Goal: Information Seeking & Learning: Learn about a topic

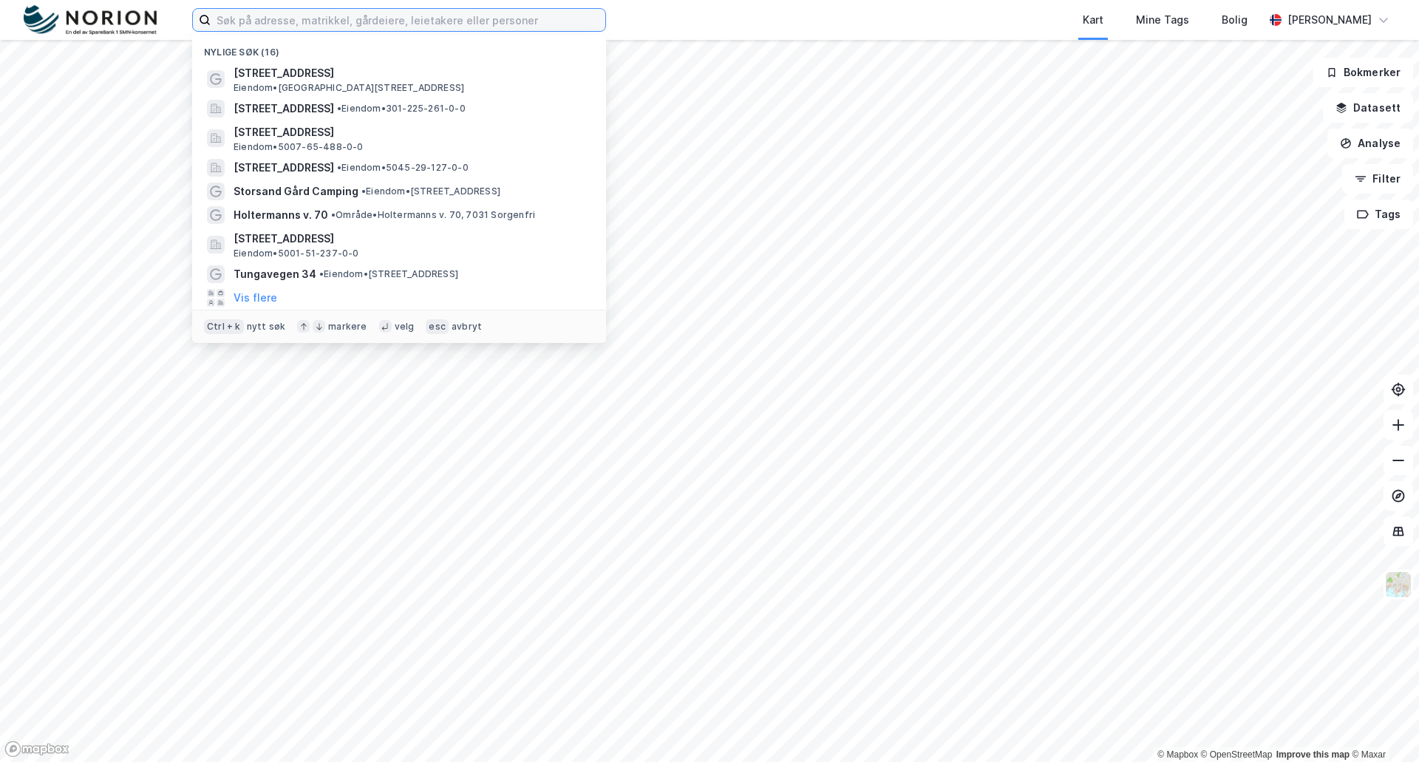
click at [239, 24] on input at bounding box center [408, 20] width 395 height 22
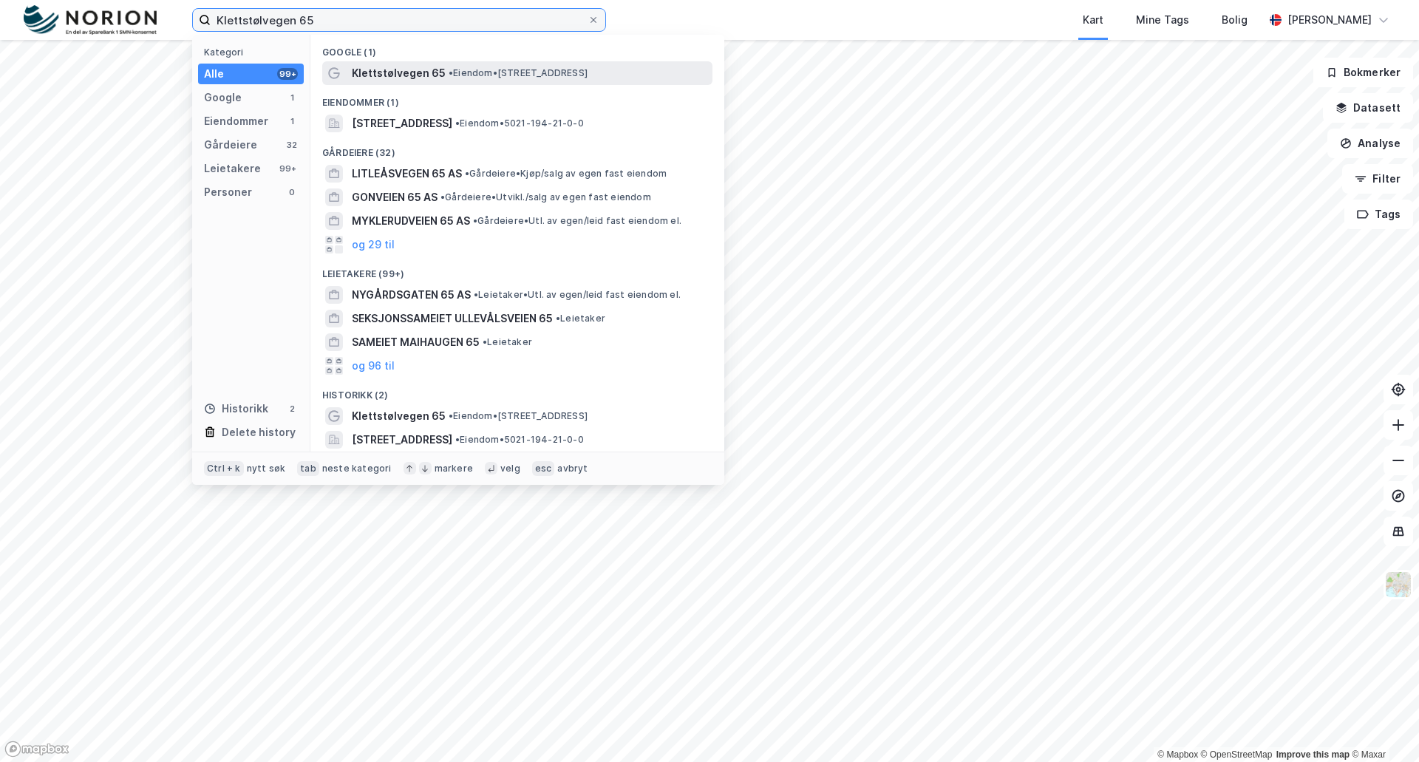
type input "Klettstølvegen 65"
click at [375, 69] on span "Klettstølvegen 65" at bounding box center [399, 73] width 94 height 18
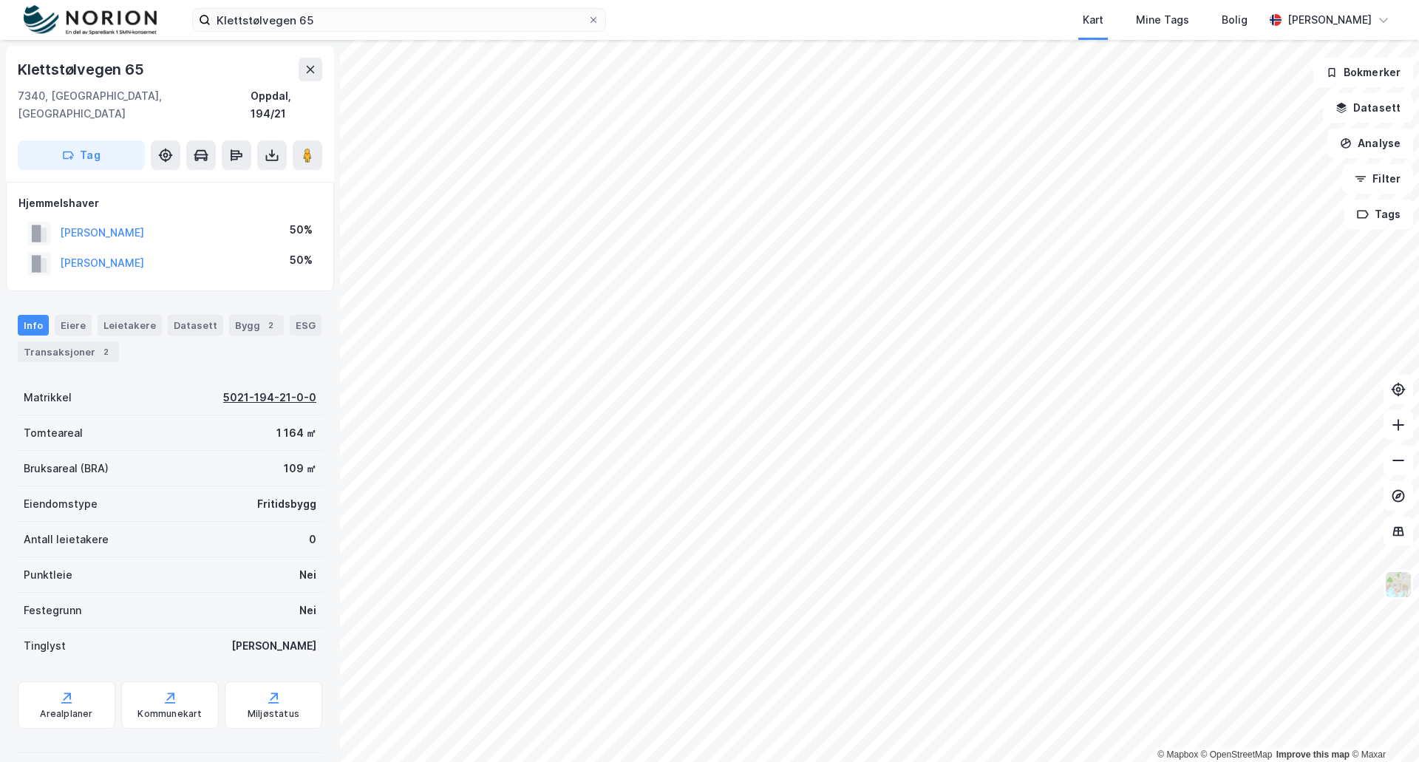
click at [268, 389] on div "5021-194-21-0-0" at bounding box center [269, 398] width 93 height 18
click at [64, 690] on icon at bounding box center [66, 697] width 15 height 15
click at [55, 341] on div "Transaksjoner 2" at bounding box center [68, 351] width 101 height 21
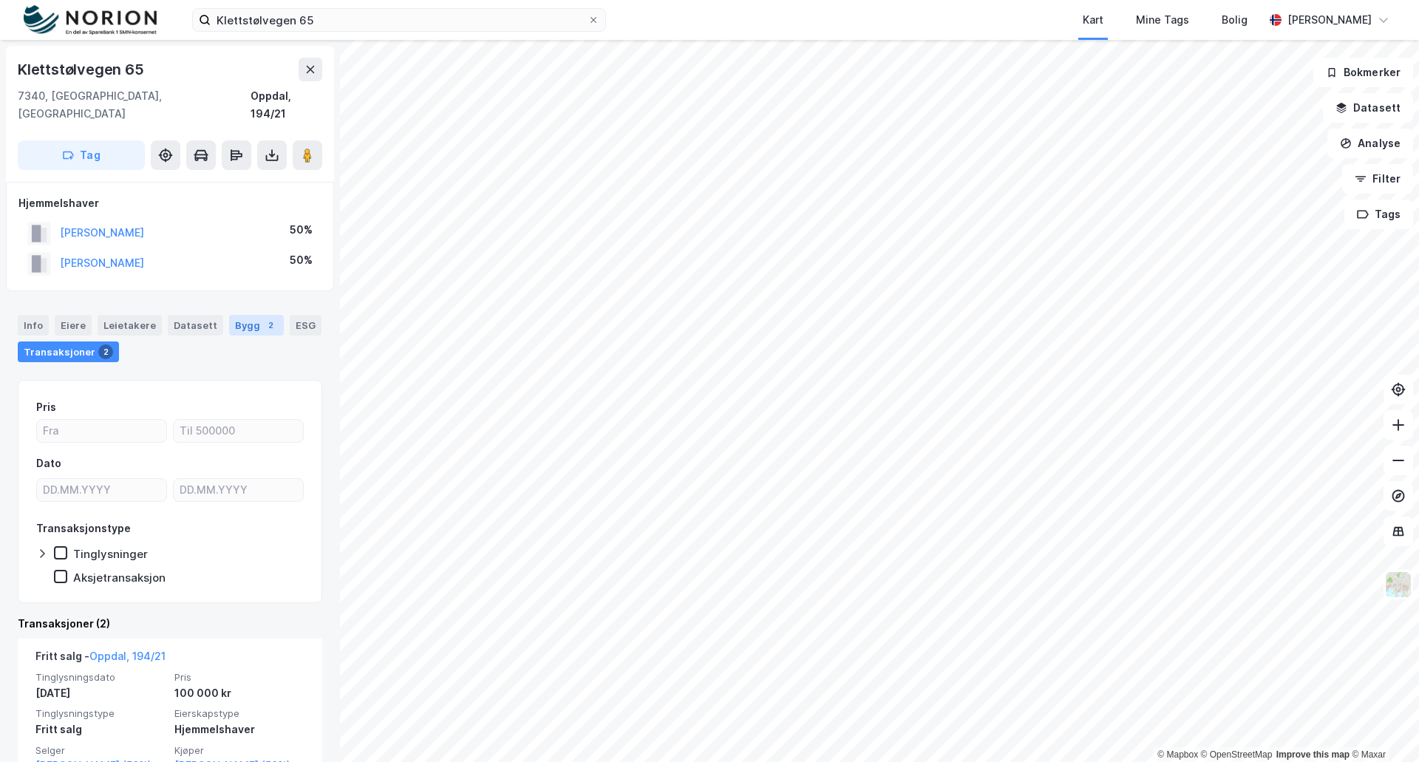
click at [245, 315] on div "Bygg 2" at bounding box center [256, 325] width 55 height 21
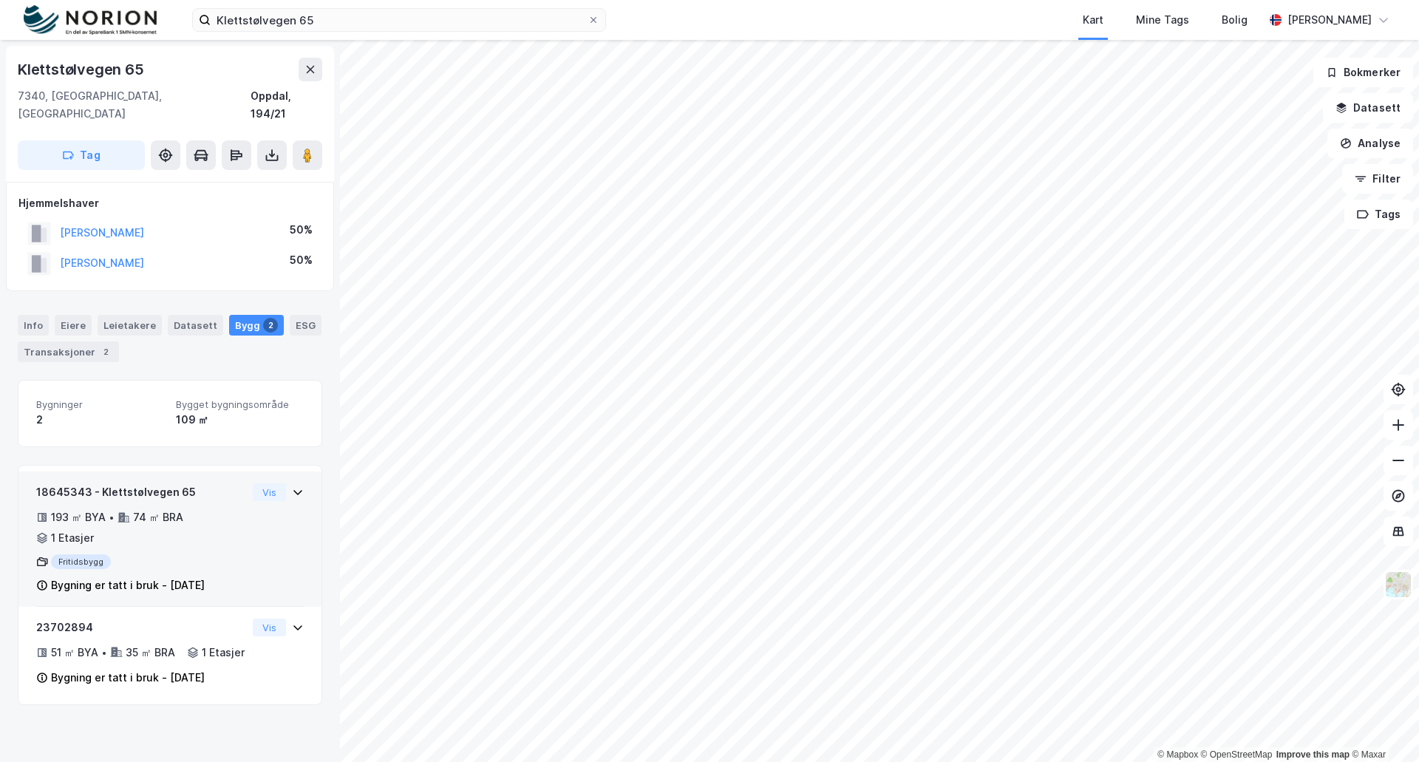
click at [72, 554] on div "Fritidsbygg" at bounding box center [141, 561] width 211 height 15
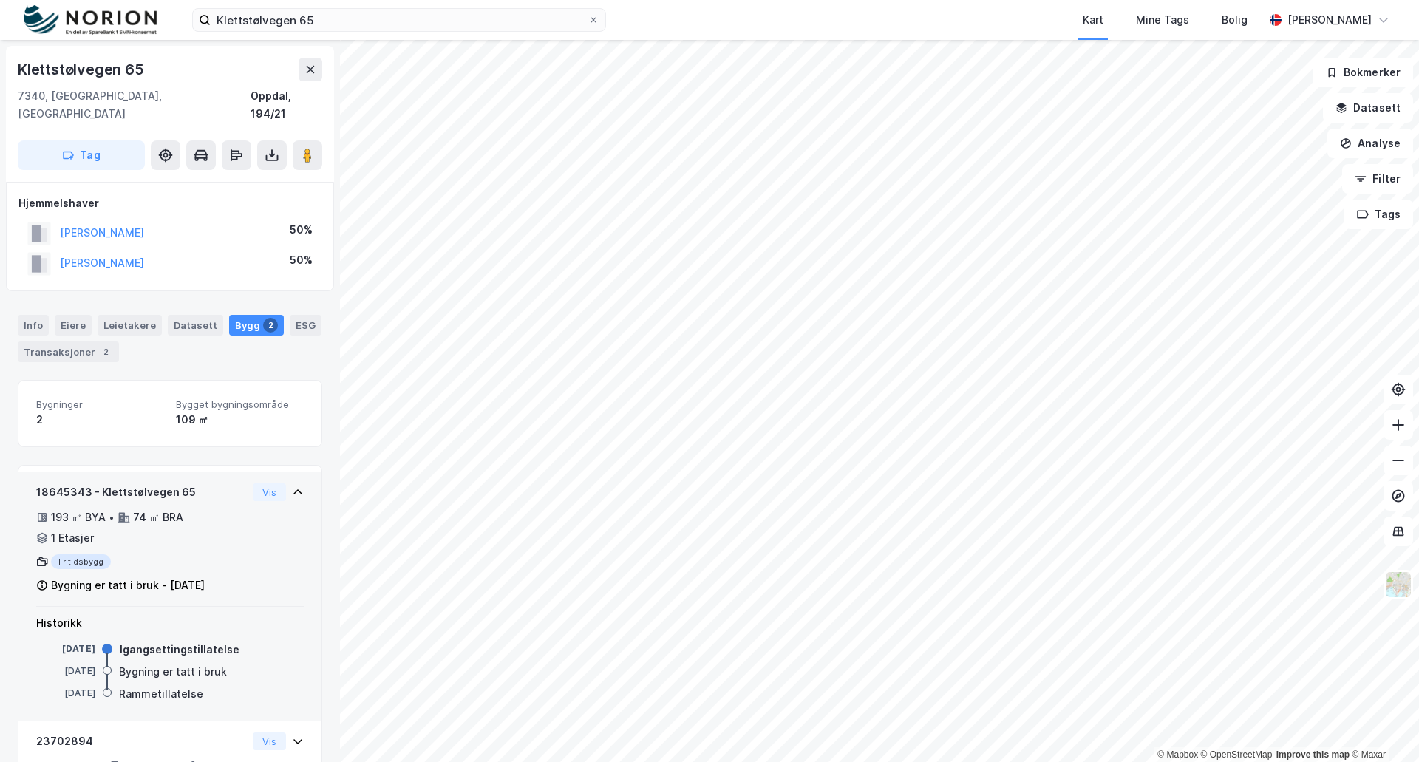
click at [72, 554] on div "Fritidsbygg" at bounding box center [141, 561] width 211 height 15
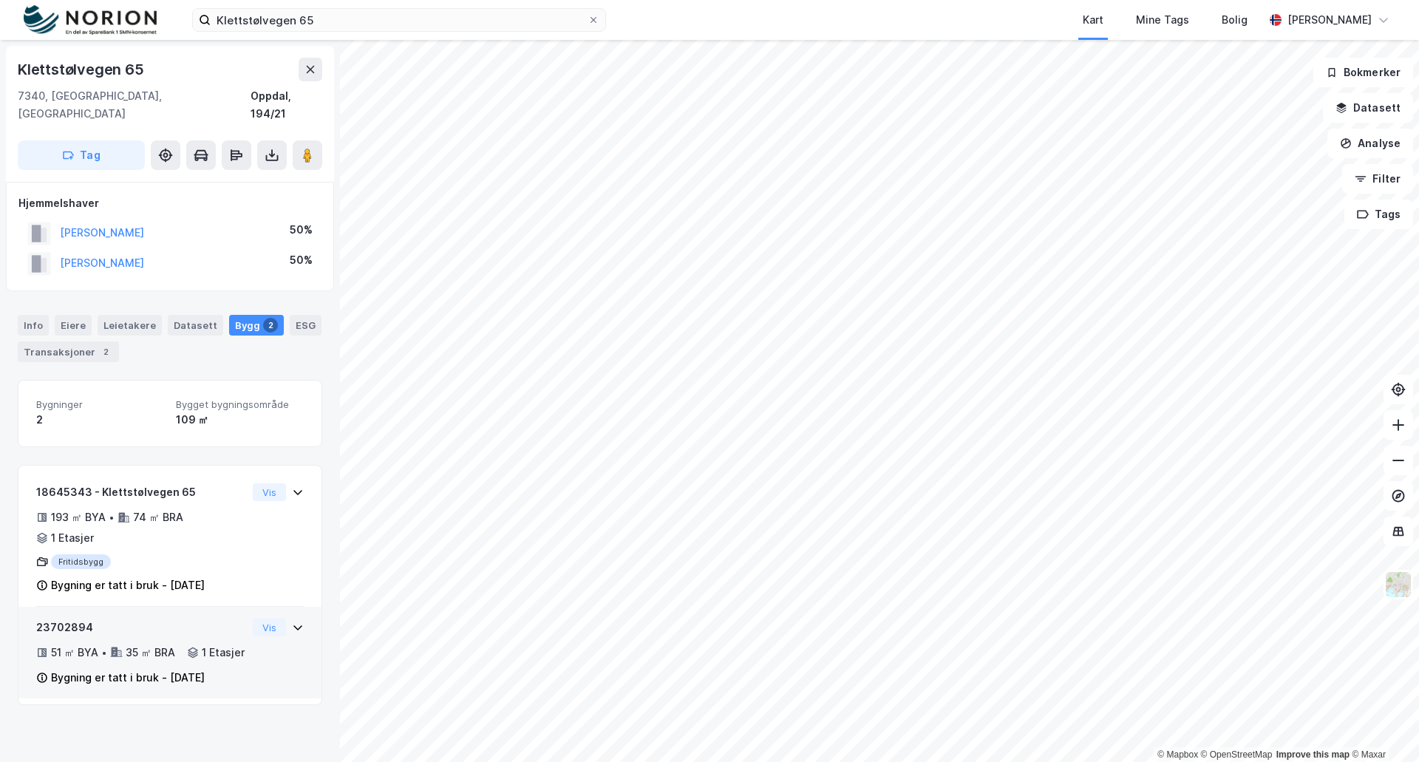
click at [202, 654] on div "1 Etasjer" at bounding box center [223, 653] width 43 height 18
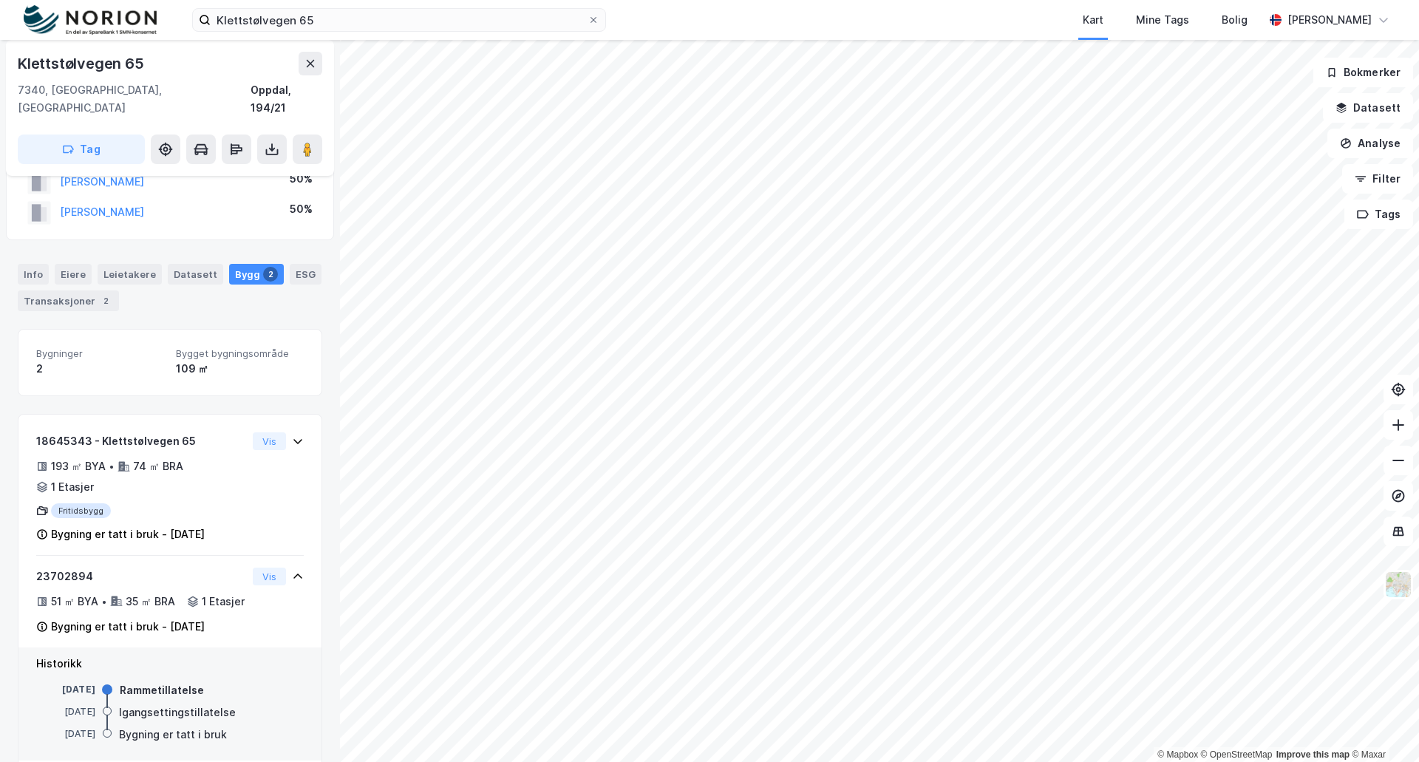
scroll to position [77, 0]
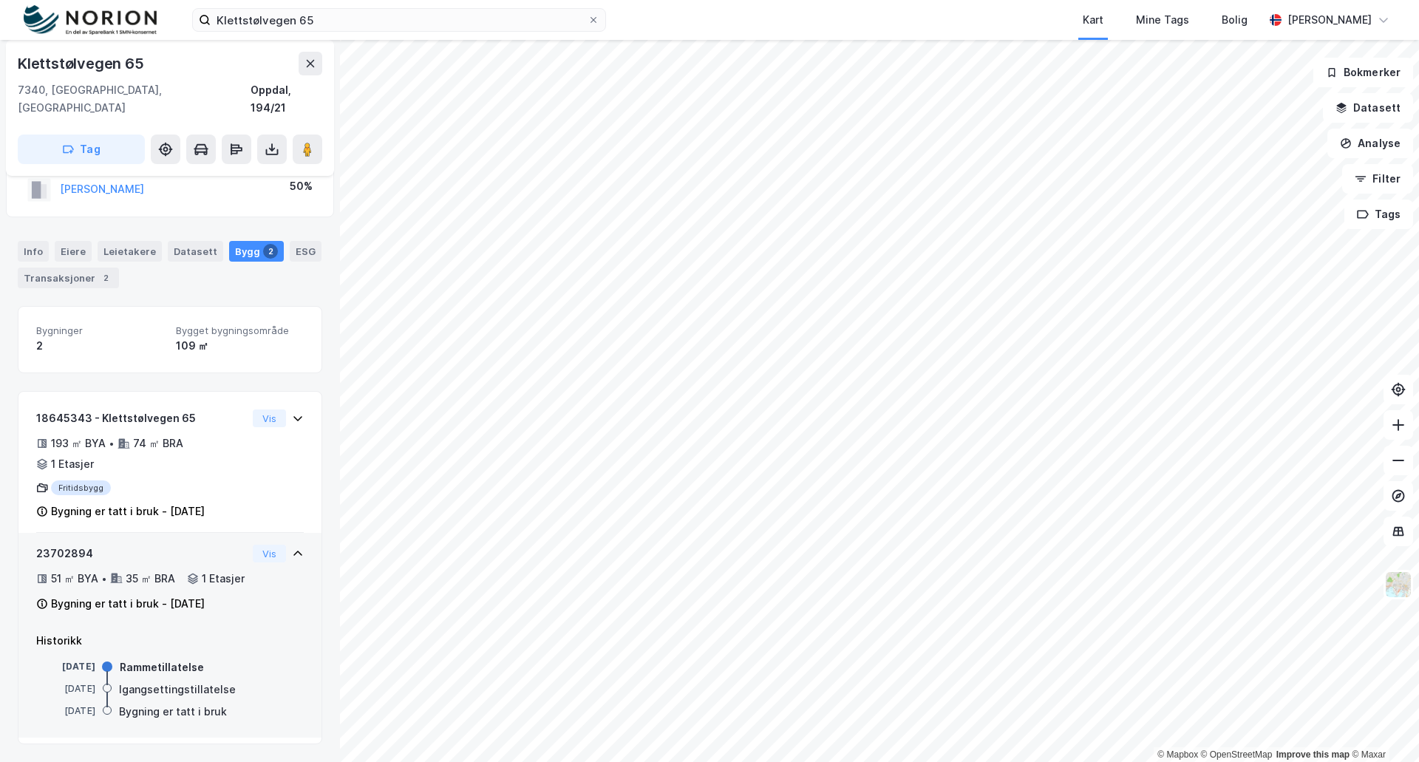
click at [236, 574] on div "51 ㎡ BYA • 35 ㎡ BRA • 1 Etasjer" at bounding box center [141, 579] width 211 height 18
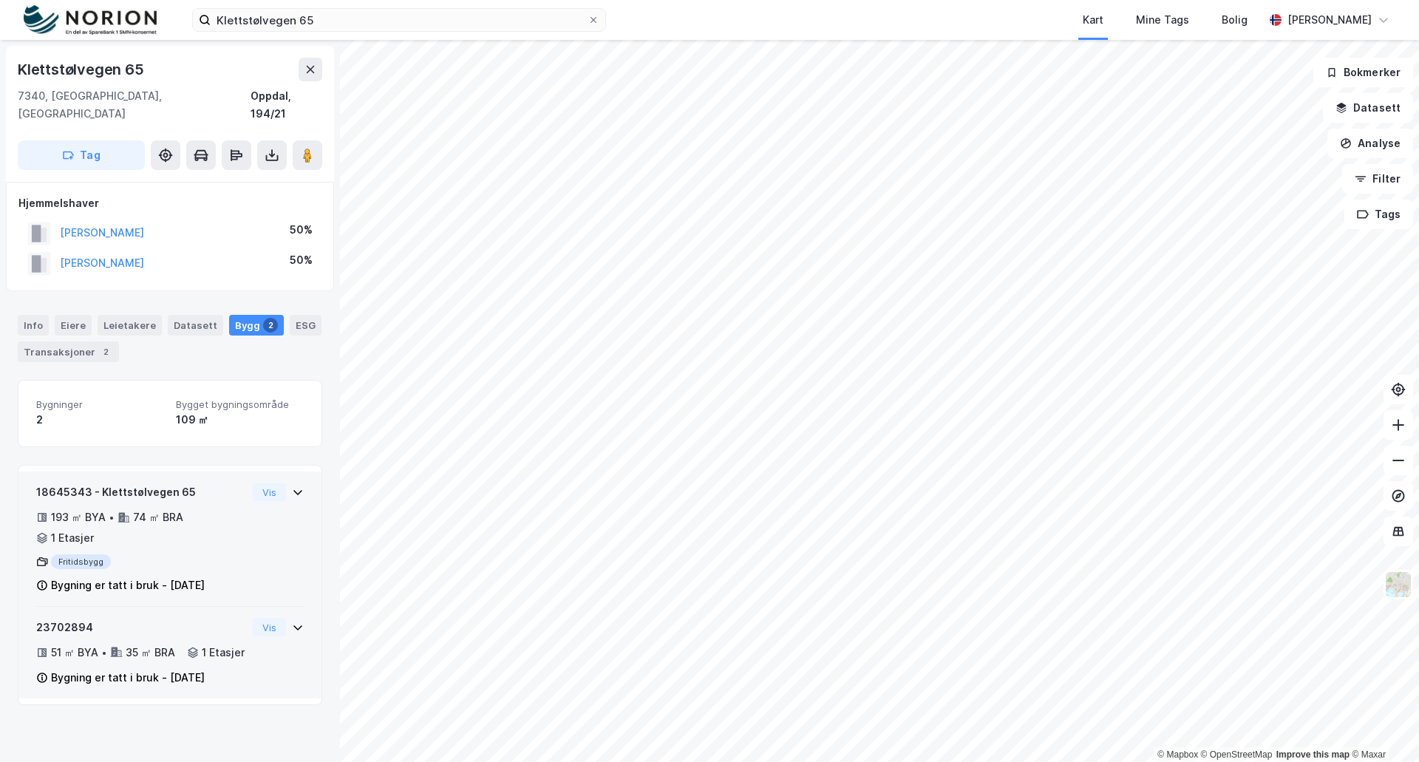
scroll to position [0, 0]
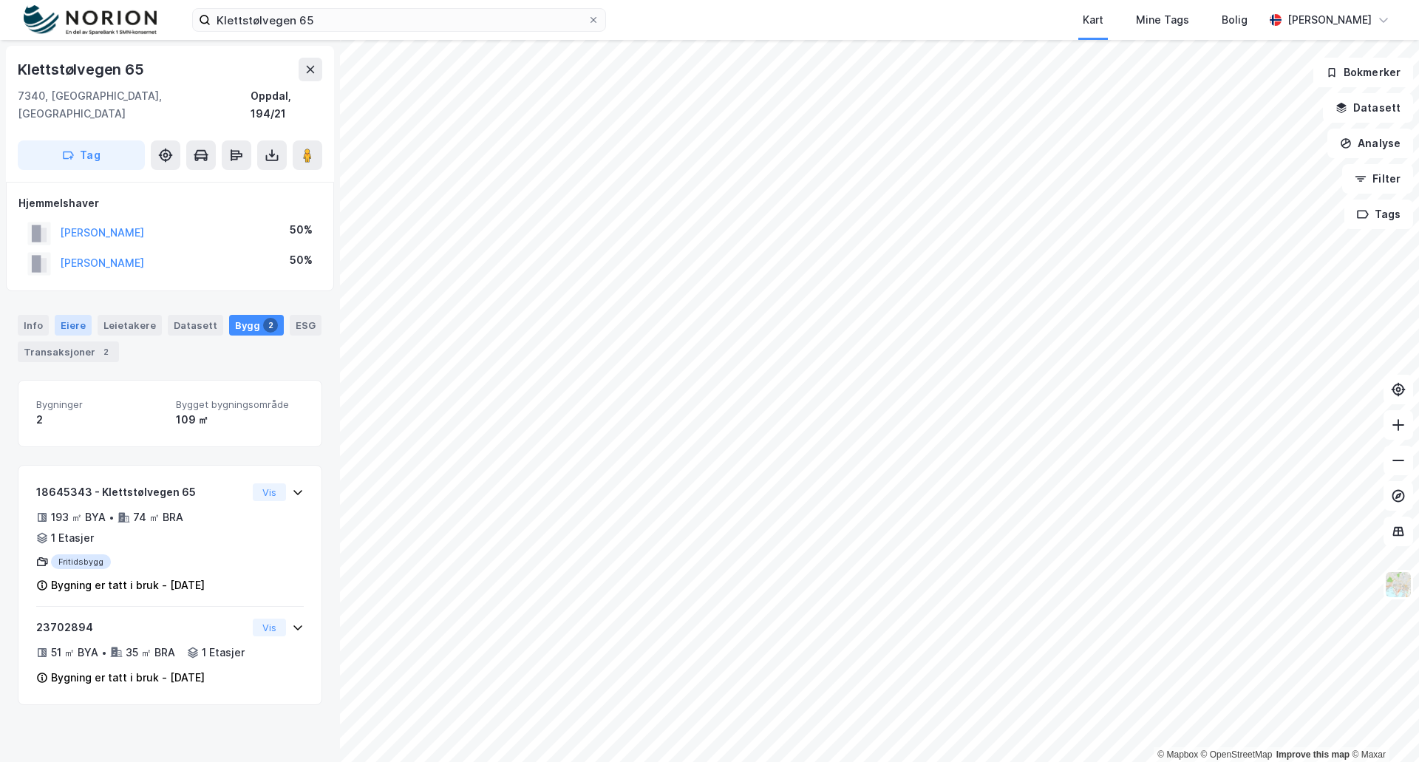
click at [75, 315] on div "Eiere" at bounding box center [73, 325] width 37 height 21
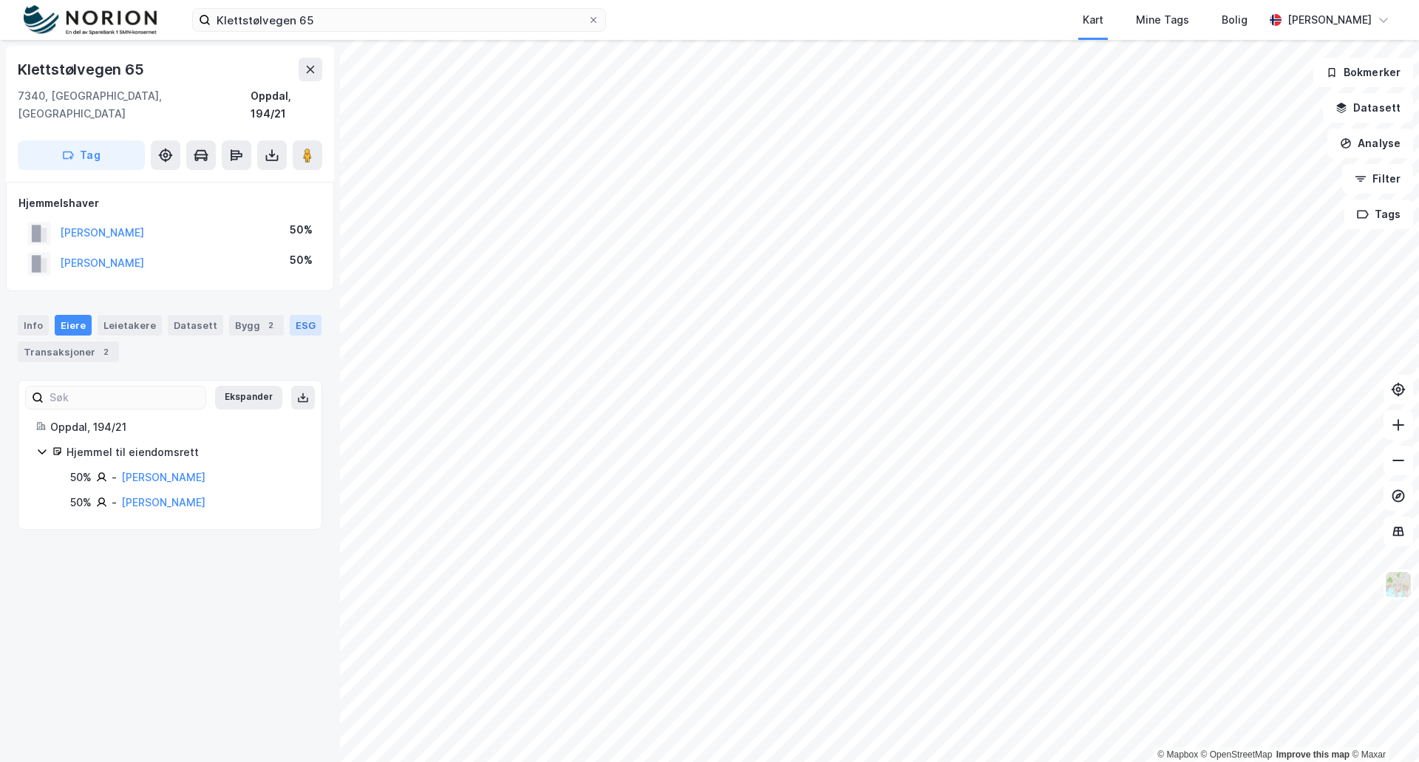
click at [290, 315] on div "ESG" at bounding box center [306, 325] width 32 height 21
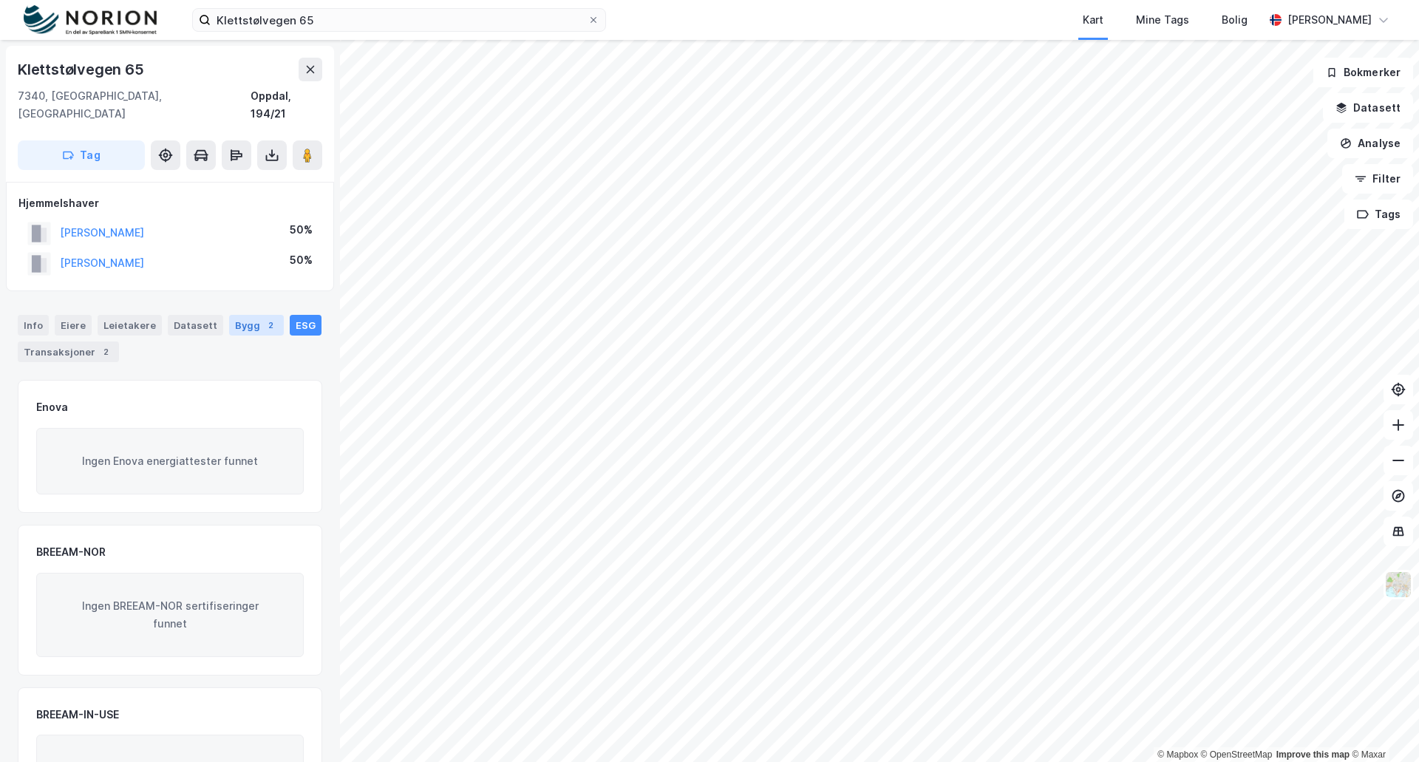
click at [251, 315] on div "Bygg 2" at bounding box center [256, 325] width 55 height 21
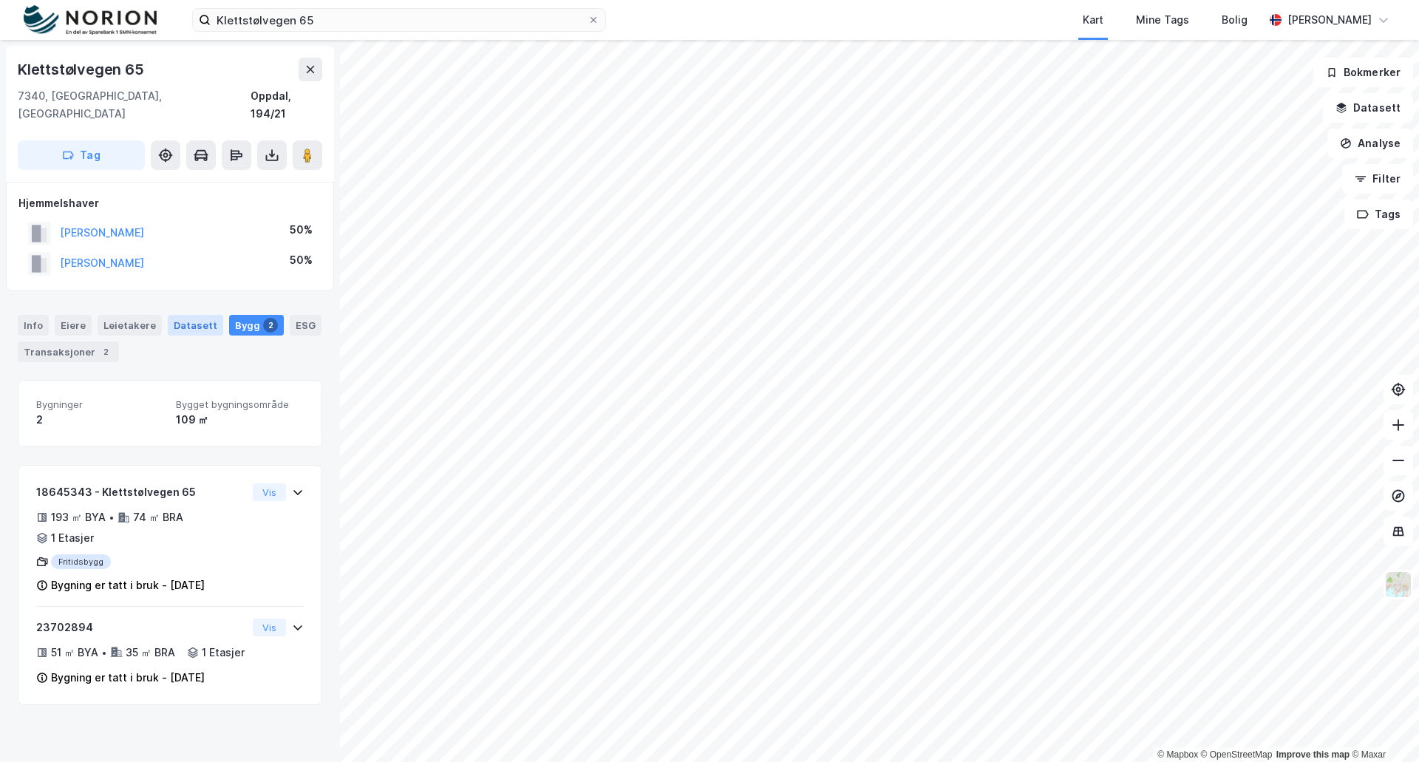
click at [183, 315] on div "Datasett" at bounding box center [195, 325] width 55 height 21
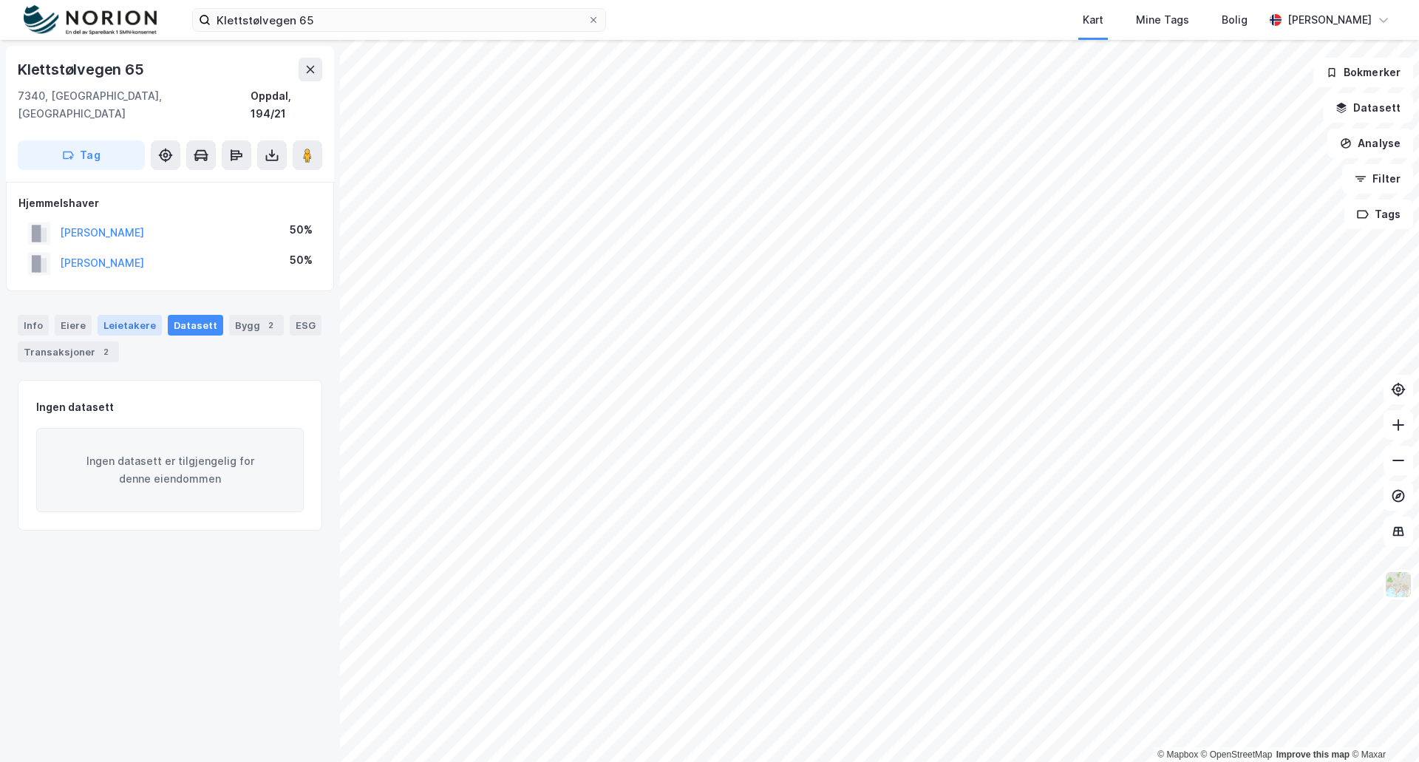
click at [124, 315] on div "Leietakere" at bounding box center [130, 325] width 64 height 21
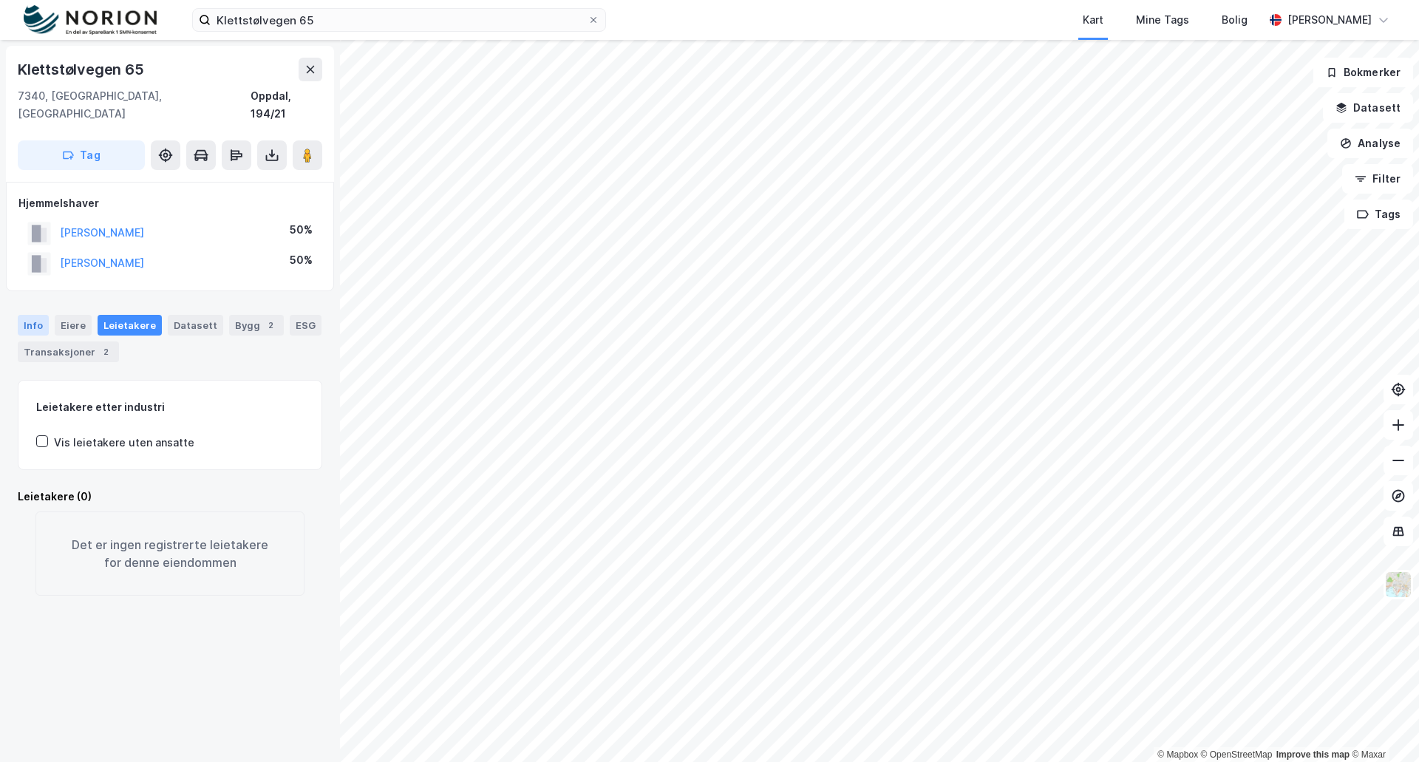
click at [28, 315] on div "Info" at bounding box center [33, 325] width 31 height 21
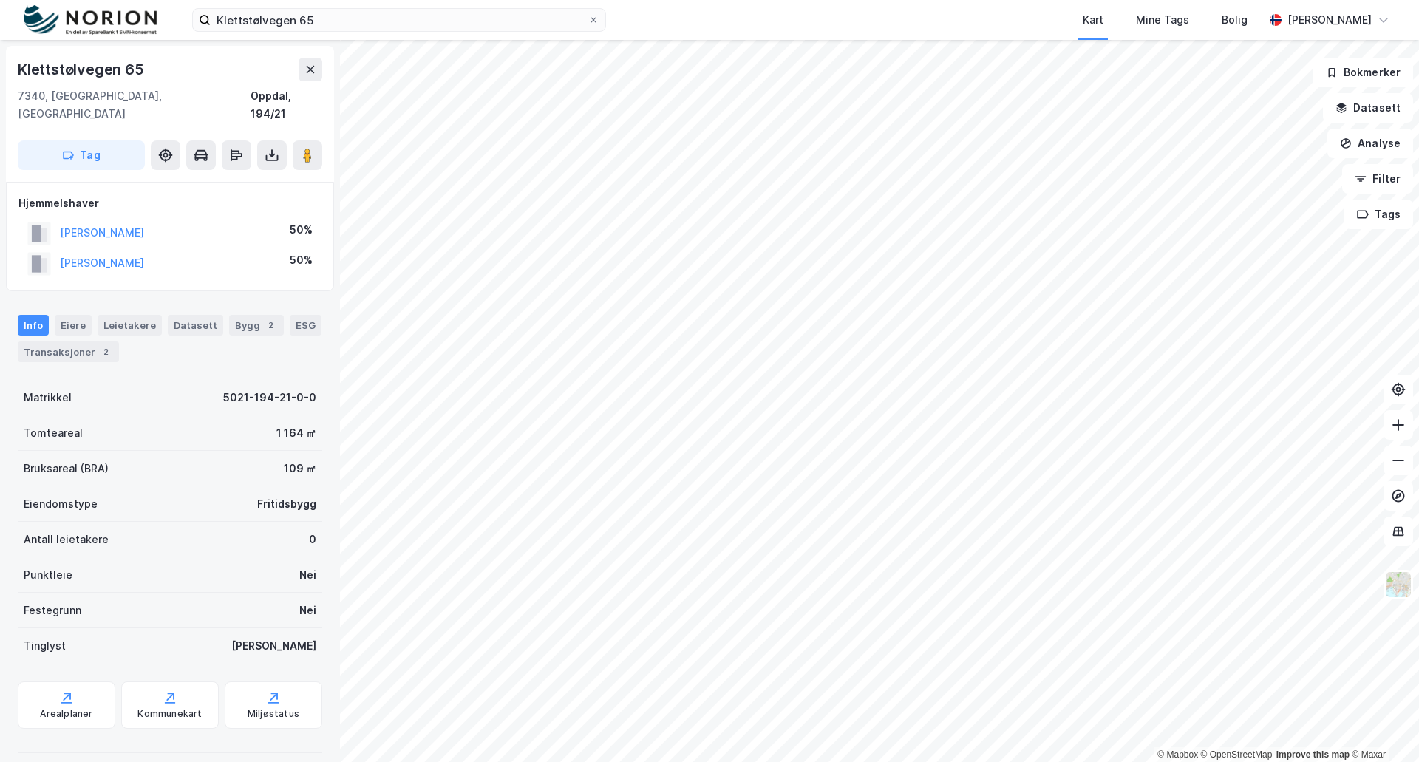
scroll to position [57, 0]
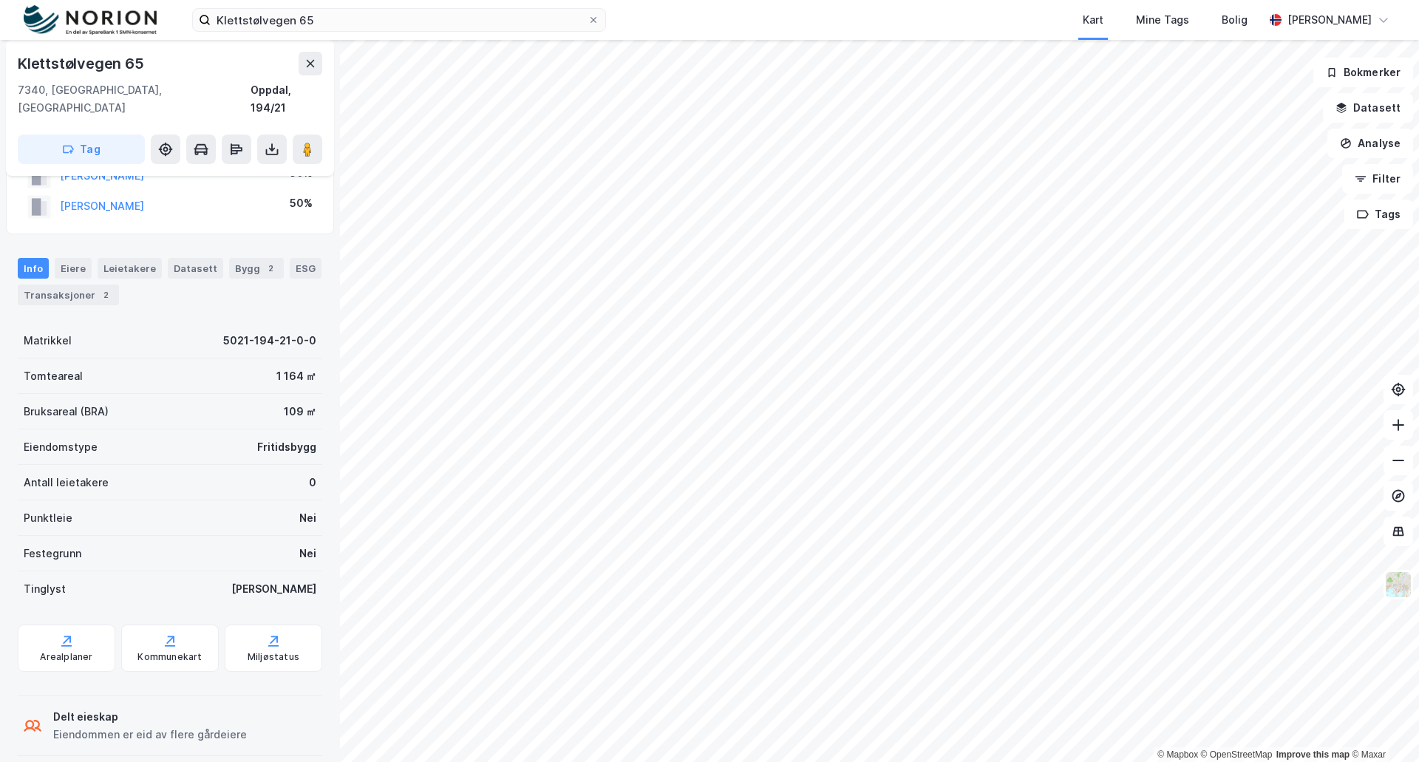
click at [323, 731] on div "© Mapbox © OpenStreetMap Improve this map © Maxar Klettstølvegen 65 7340, Oppda…" at bounding box center [709, 401] width 1419 height 722
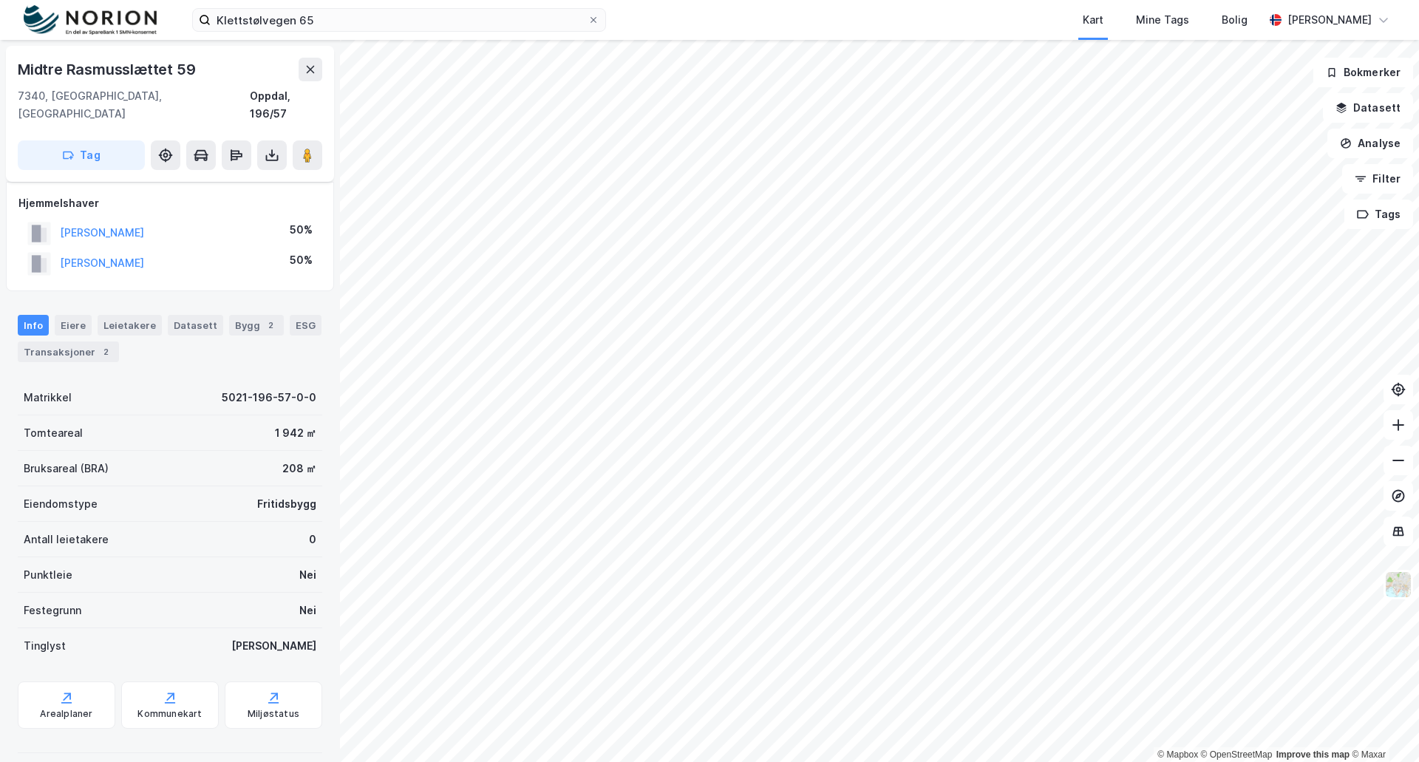
scroll to position [57, 0]
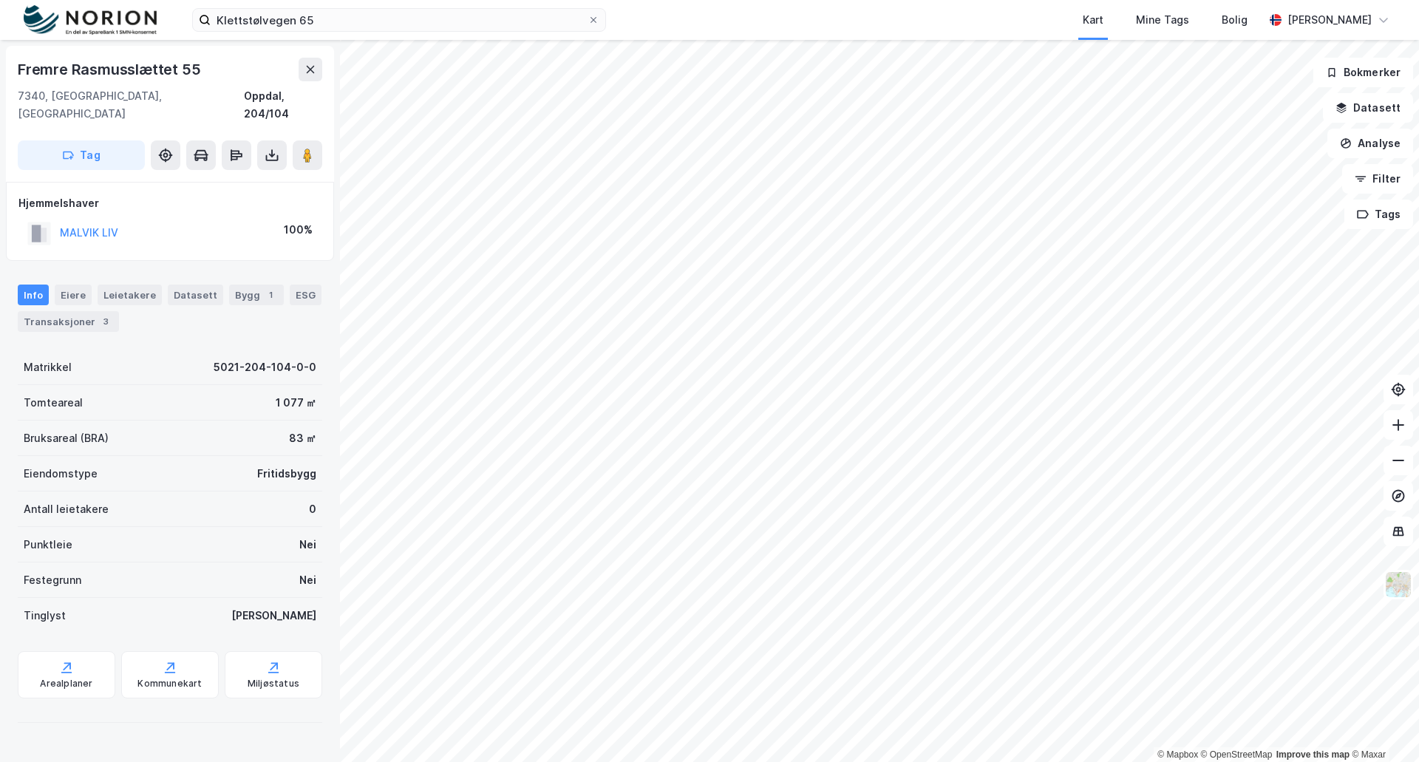
scroll to position [57, 0]
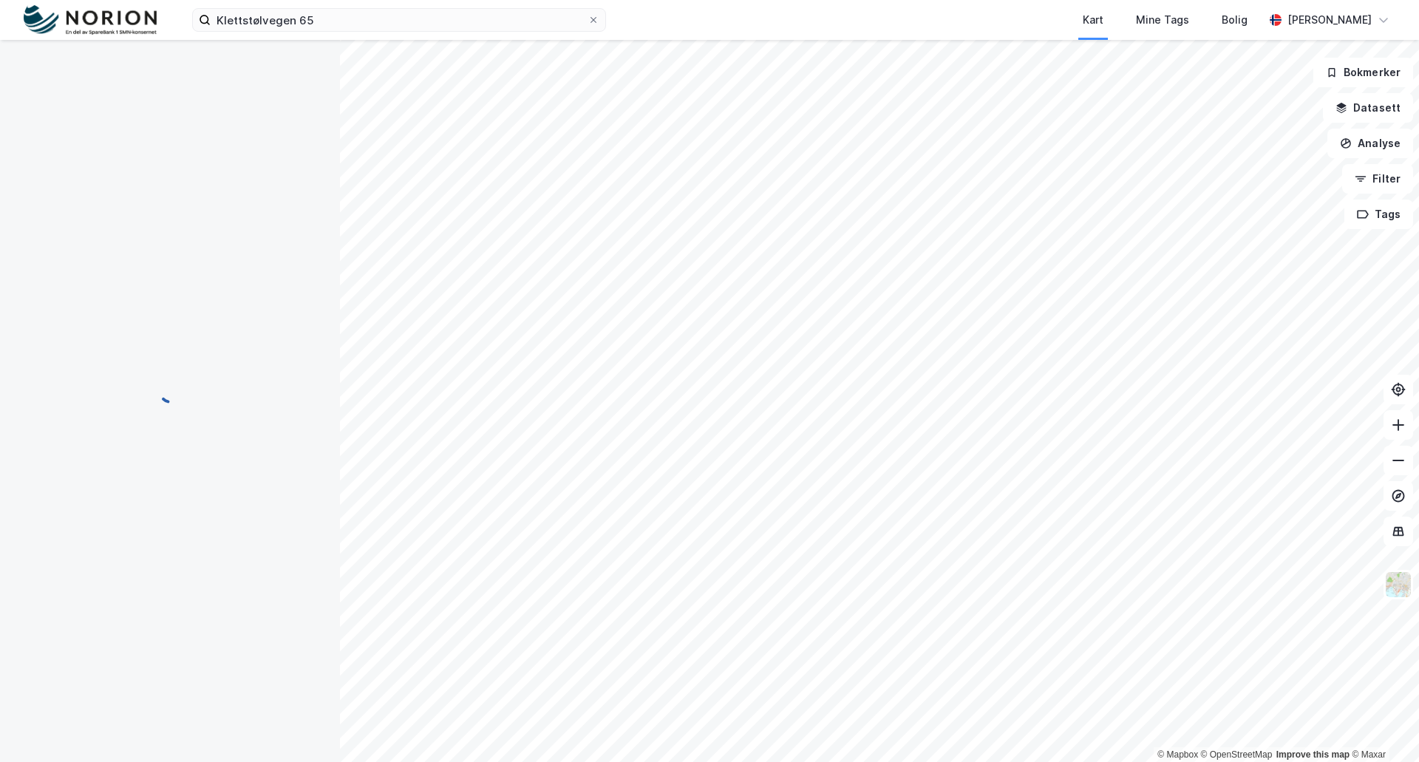
scroll to position [57, 0]
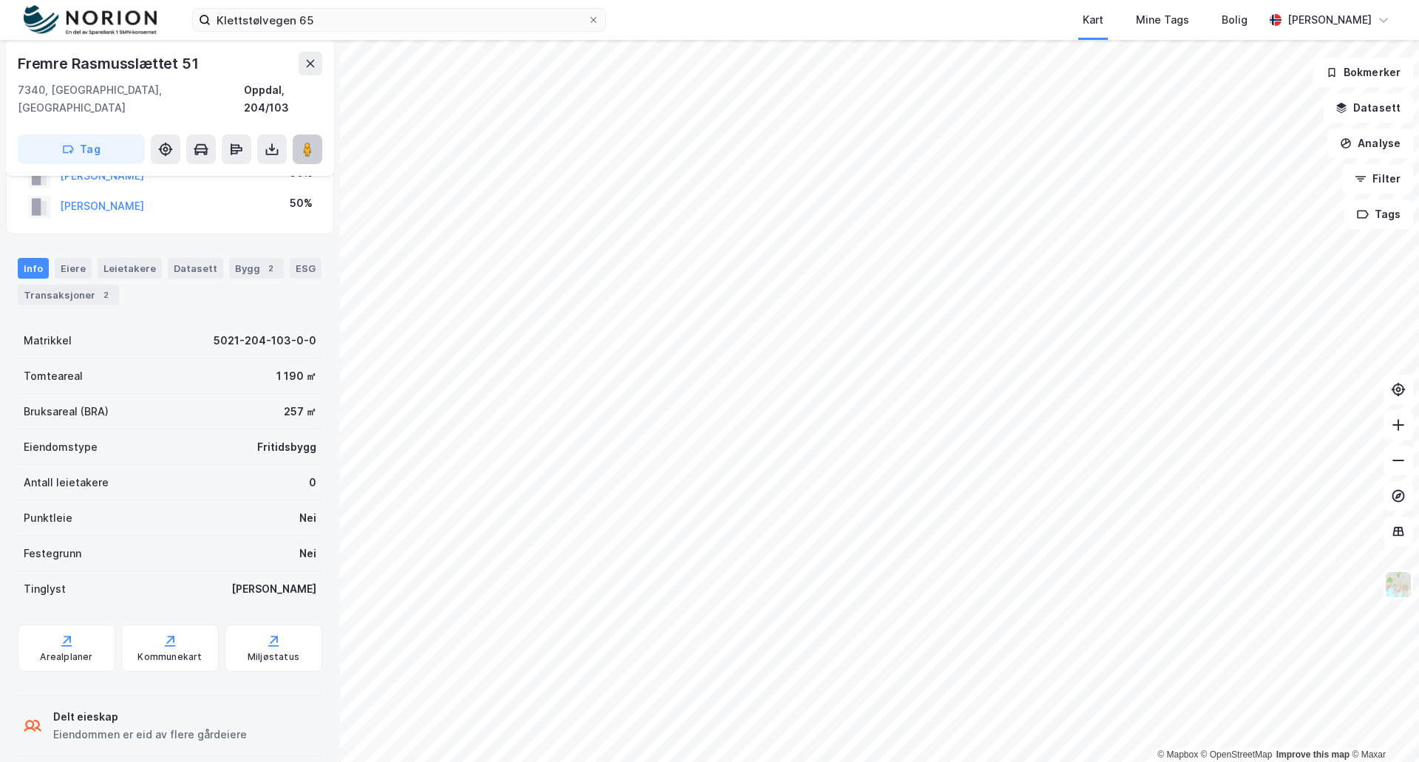
click at [302, 142] on icon at bounding box center [307, 149] width 15 height 15
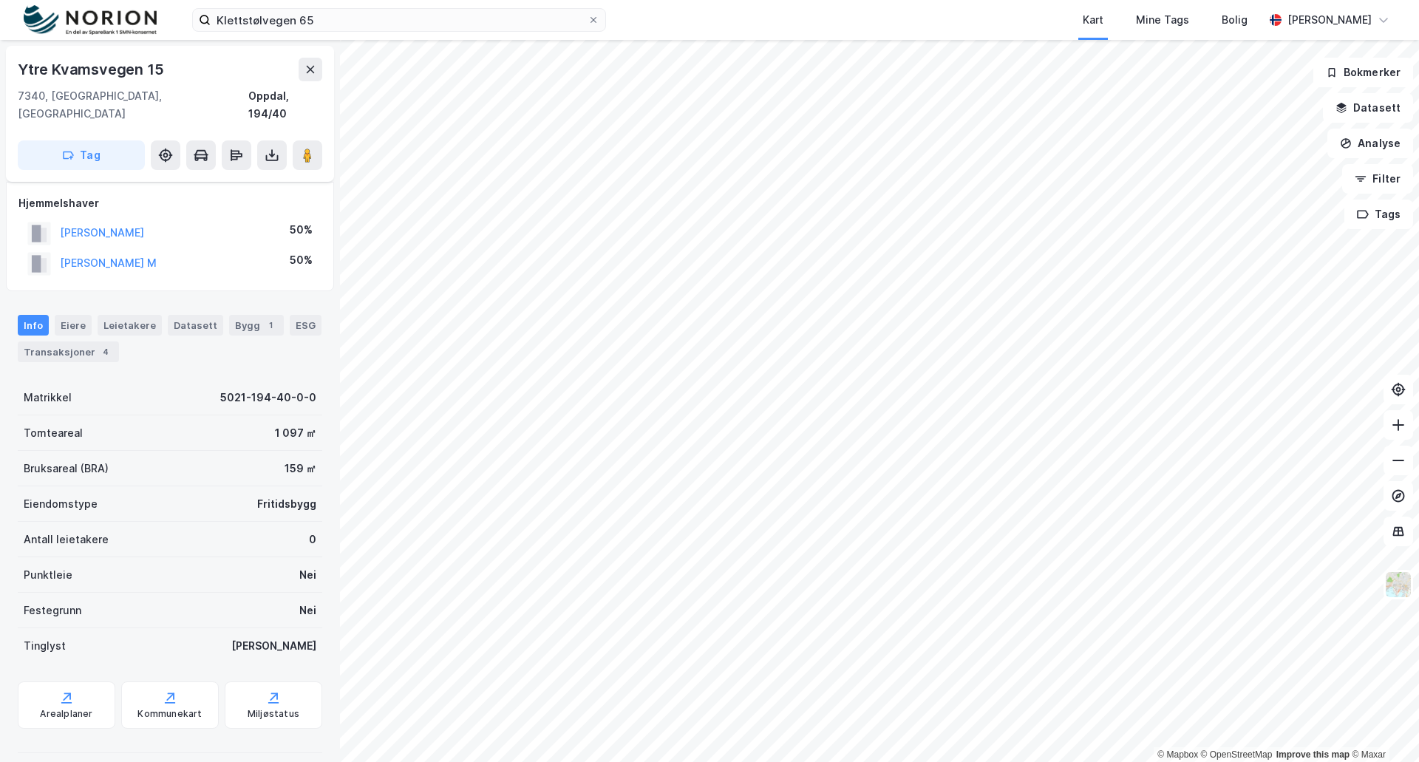
scroll to position [57, 0]
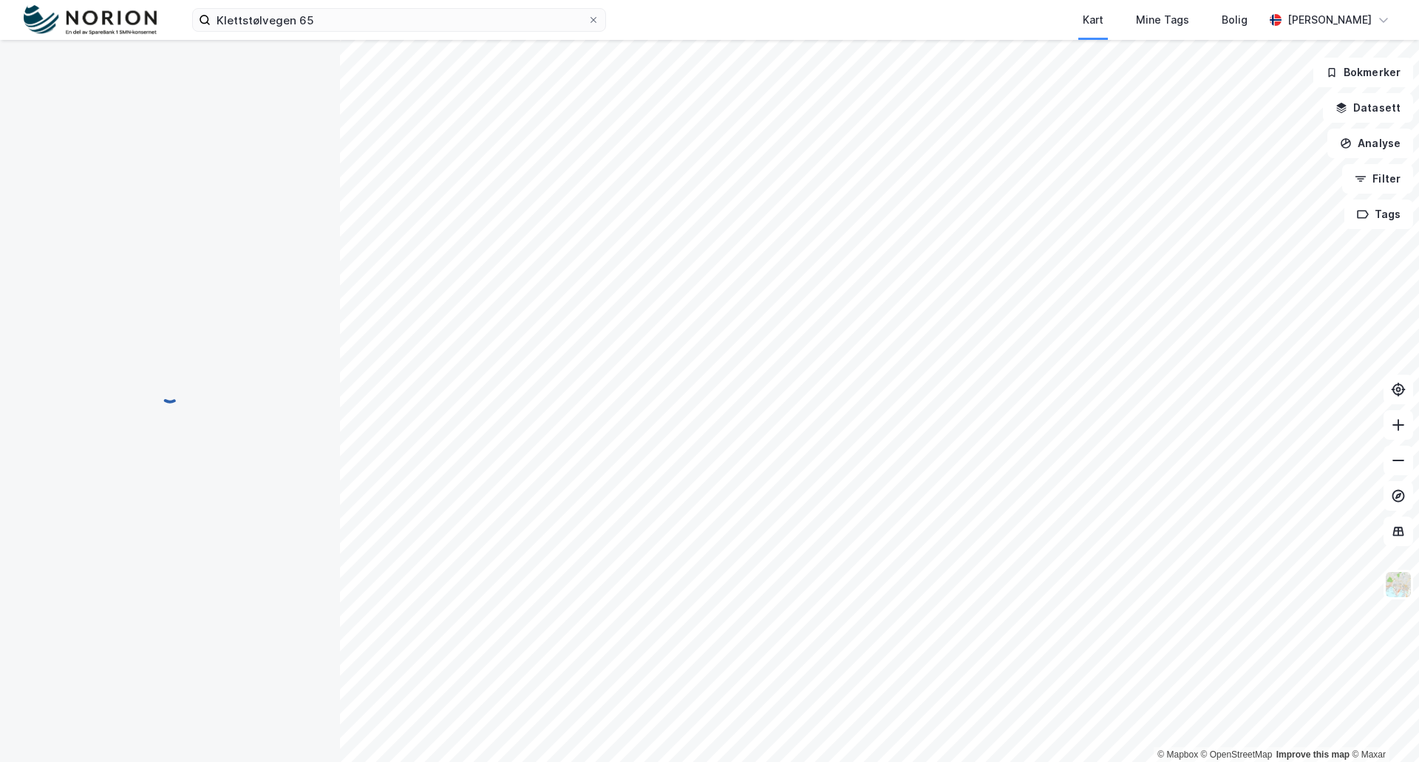
scroll to position [57, 0]
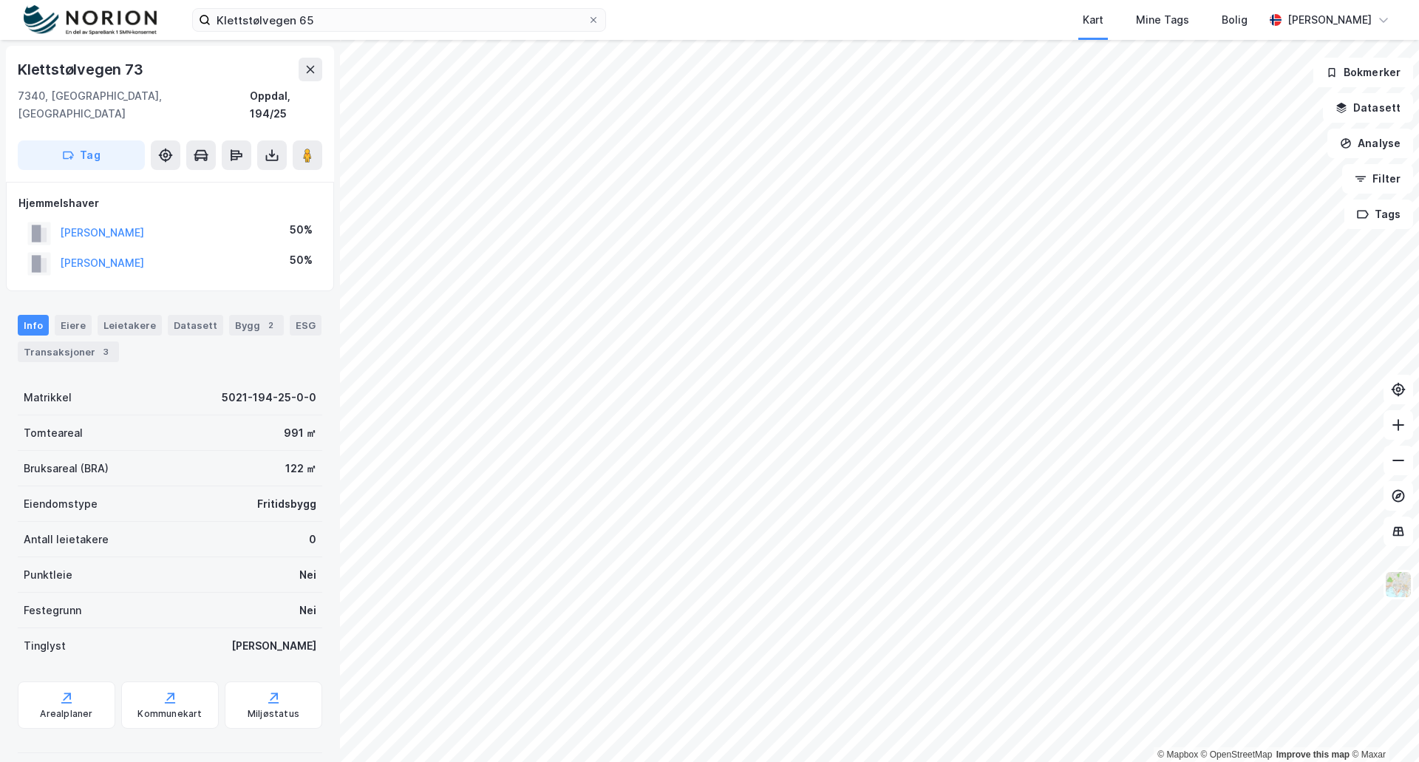
scroll to position [1, 0]
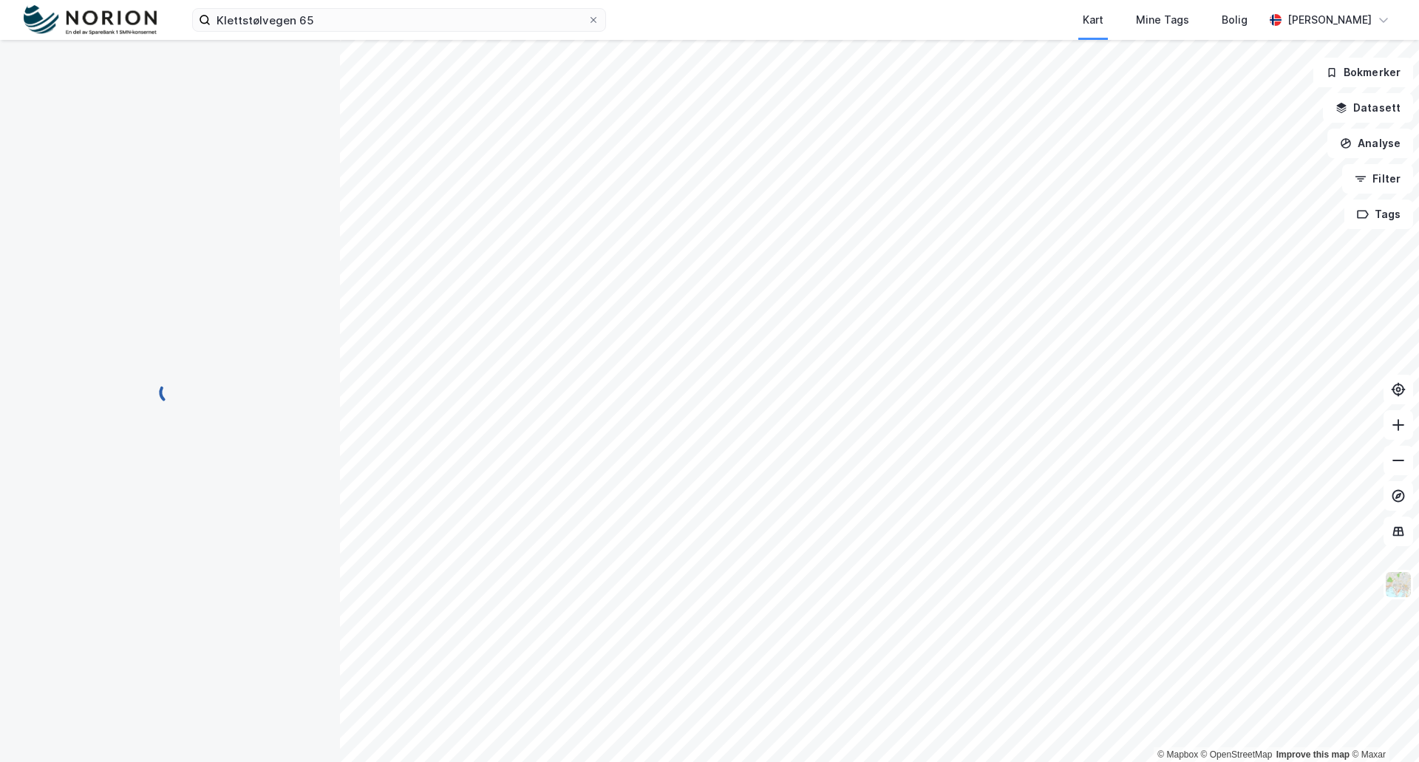
scroll to position [1, 0]
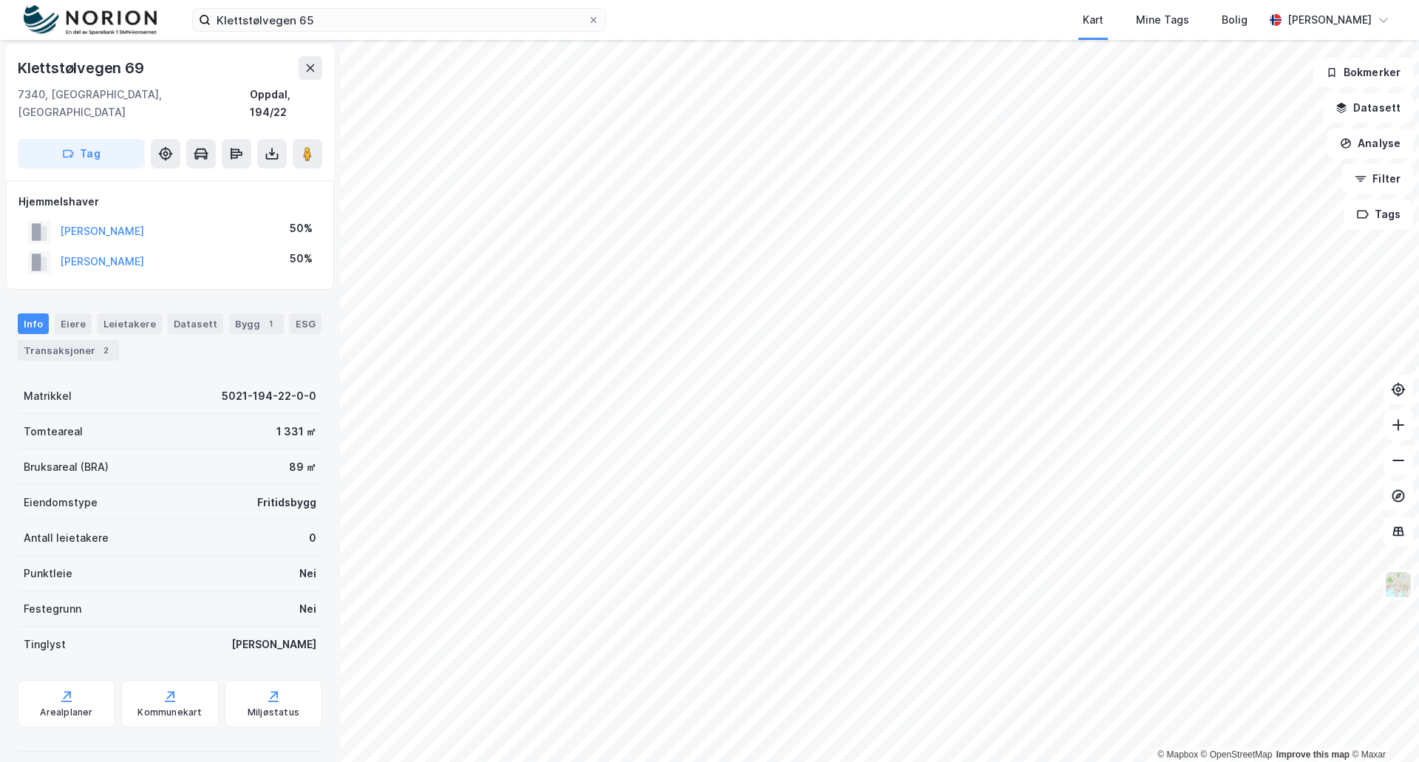
scroll to position [1, 0]
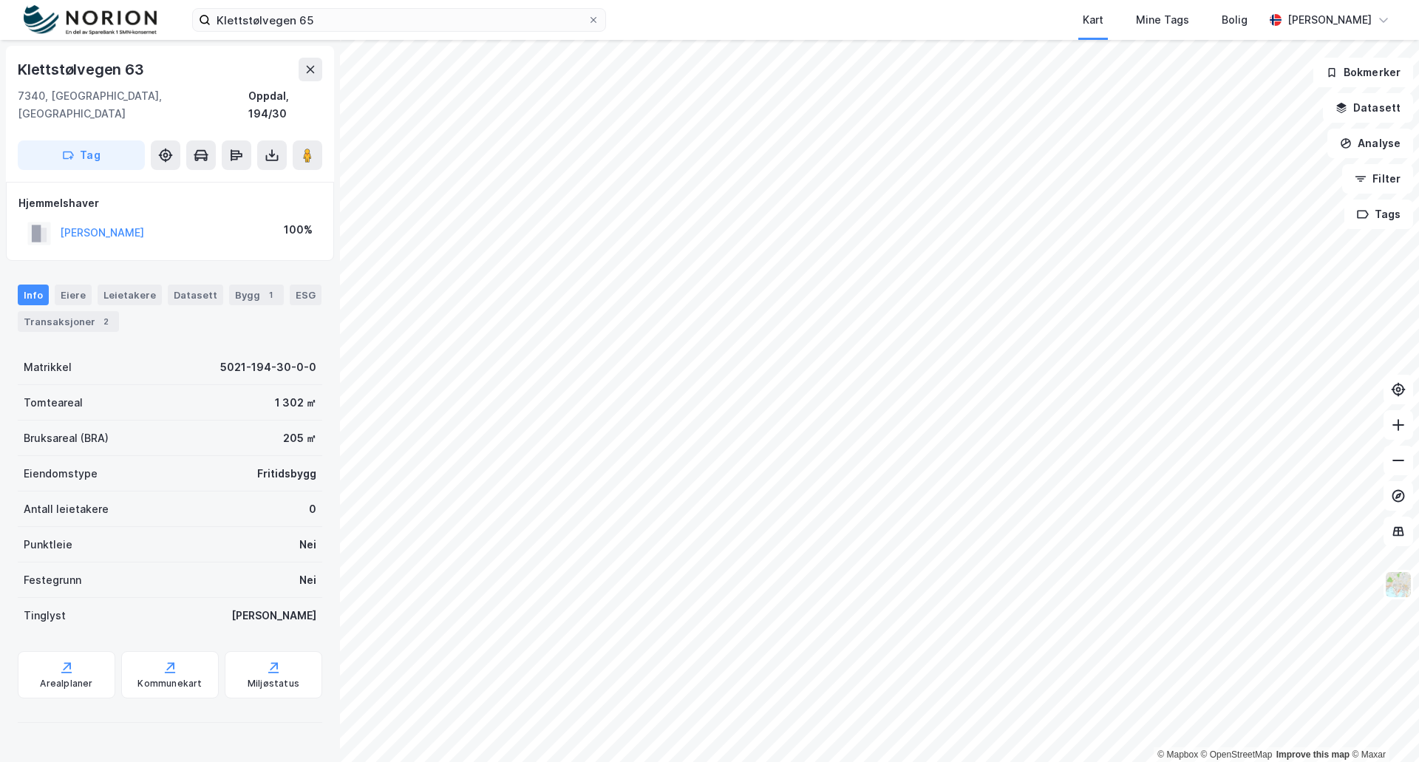
scroll to position [1, 0]
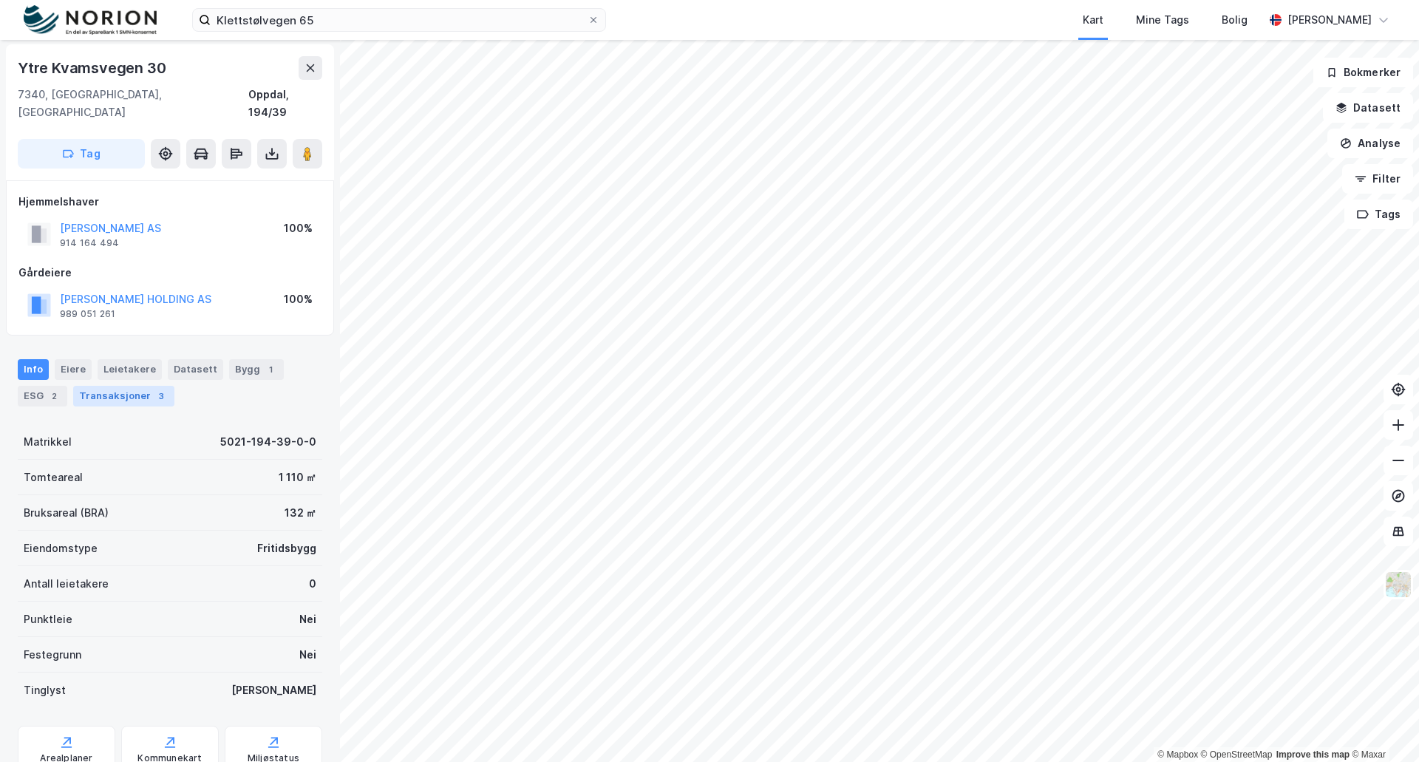
click at [109, 386] on div "Transaksjoner 3" at bounding box center [123, 396] width 101 height 21
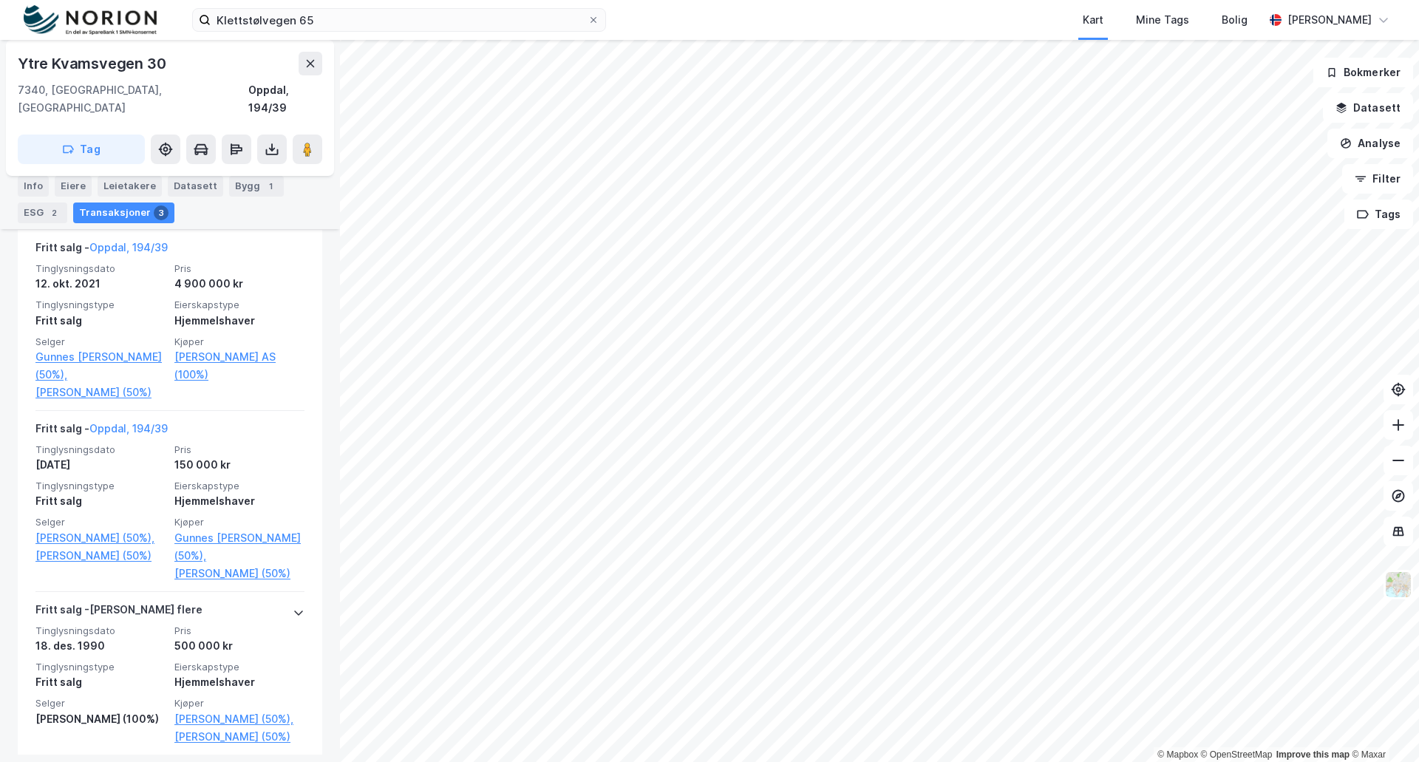
scroll to position [465, 0]
